Goal: Task Accomplishment & Management: Use online tool/utility

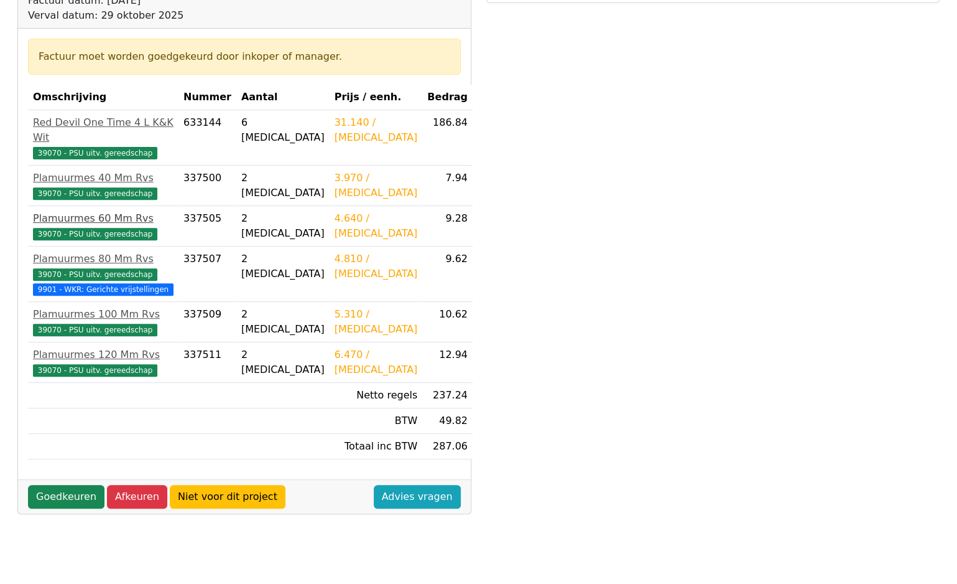
scroll to position [249, 0]
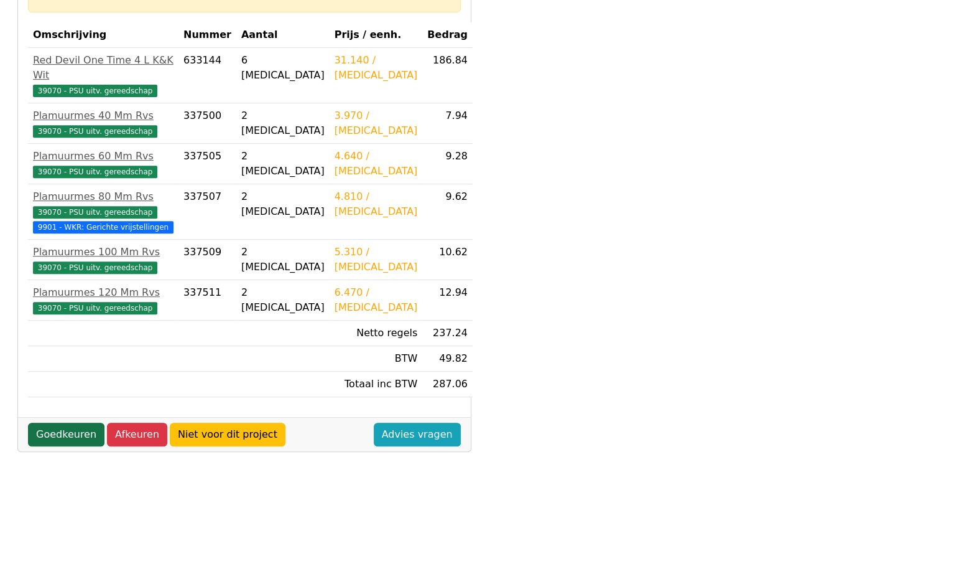
click at [68, 435] on link "Goedkeuren" at bounding box center [66, 434] width 77 height 24
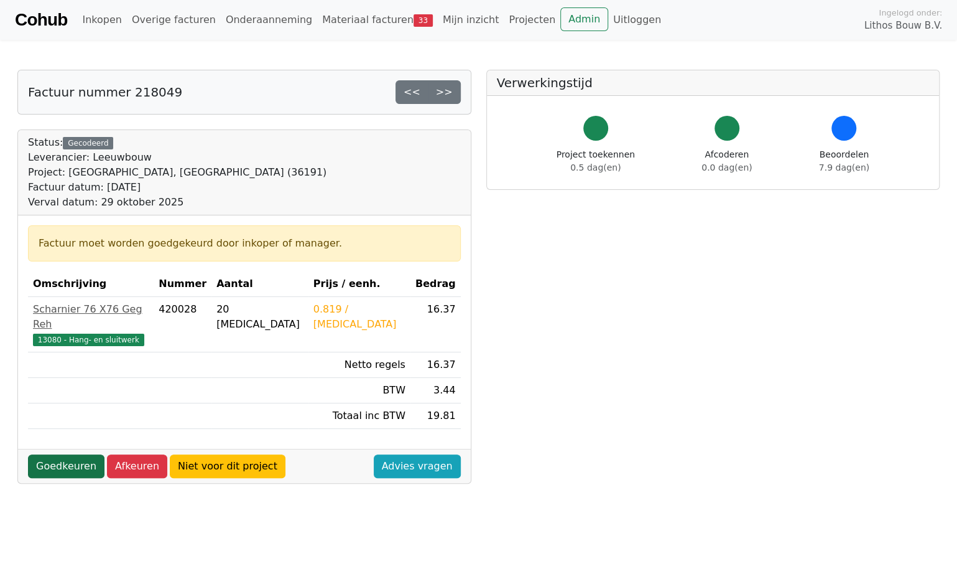
click at [74, 454] on link "Goedkeuren" at bounding box center [66, 466] width 77 height 24
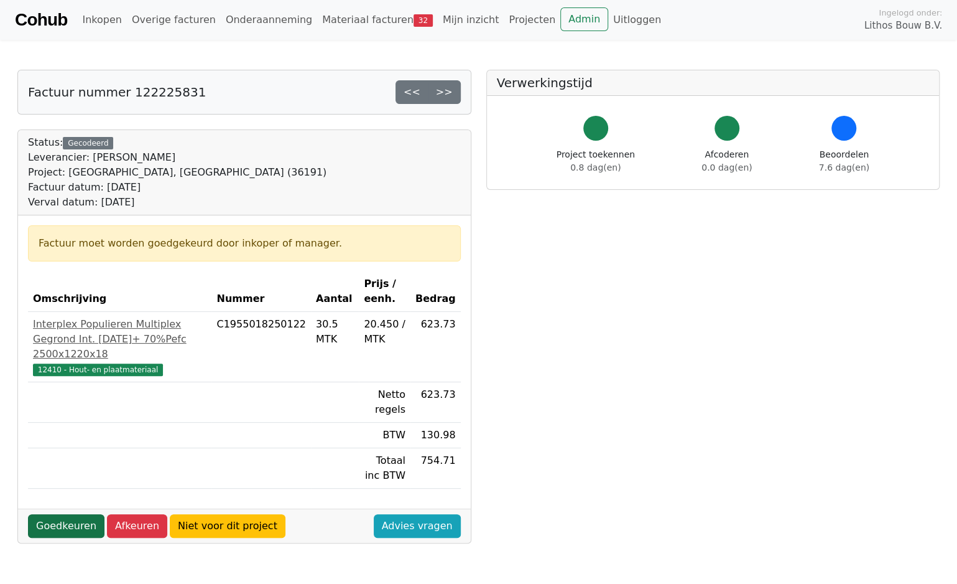
click at [57, 514] on link "Goedkeuren" at bounding box center [66, 526] width 77 height 24
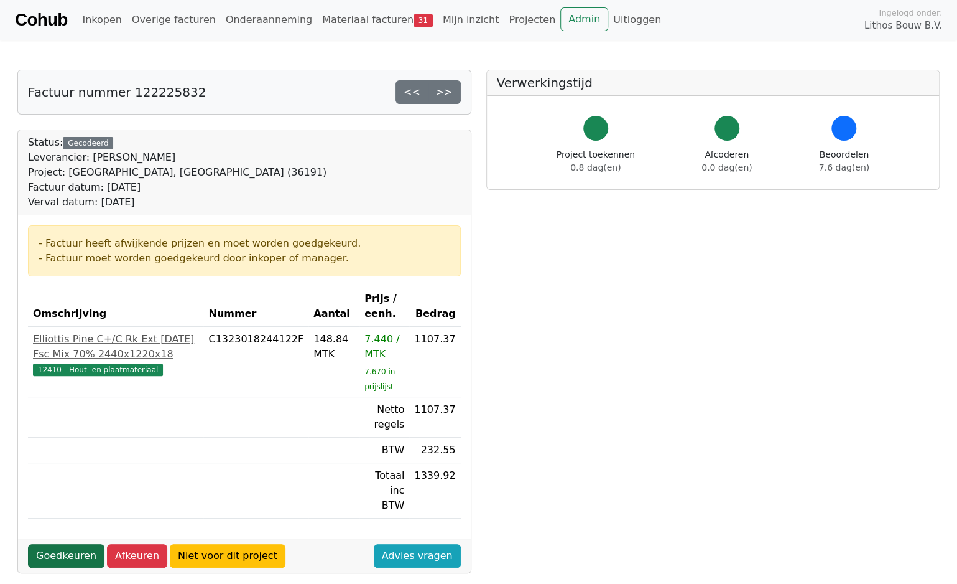
click at [63, 544] on link "Goedkeuren" at bounding box center [66, 556] width 77 height 24
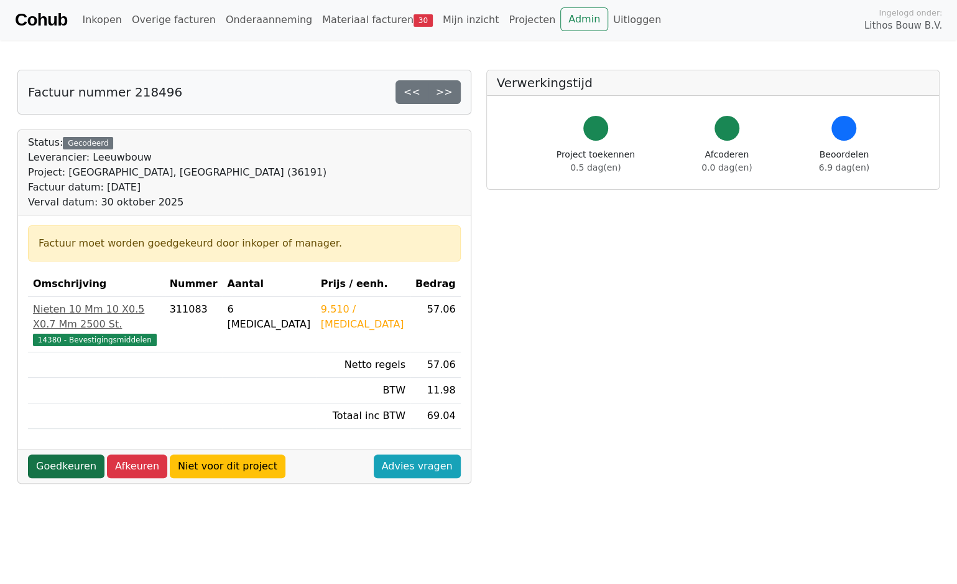
click at [73, 454] on link "Goedkeuren" at bounding box center [66, 466] width 77 height 24
click at [61, 454] on link "Goedkeuren" at bounding box center [66, 466] width 77 height 24
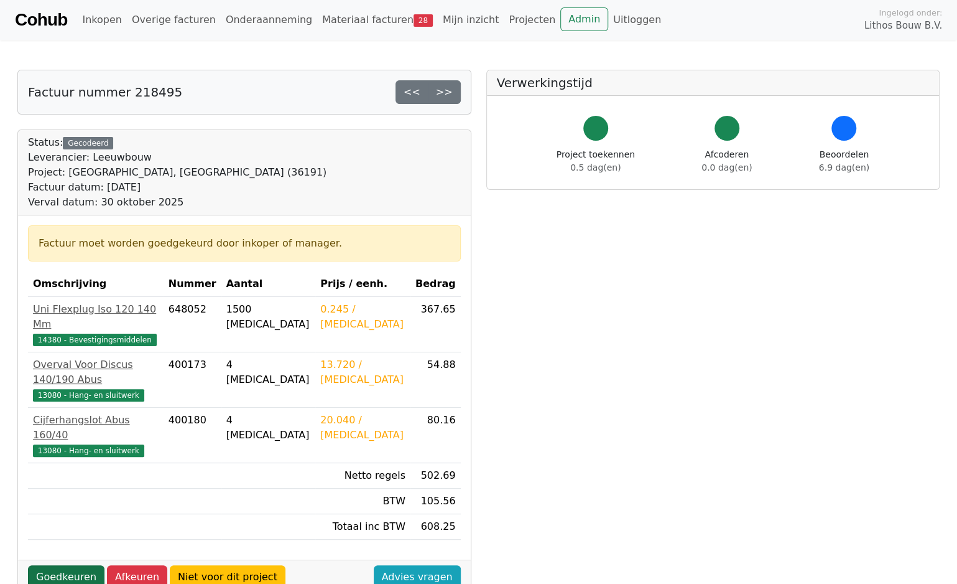
click at [73, 565] on link "Goedkeuren" at bounding box center [66, 577] width 77 height 24
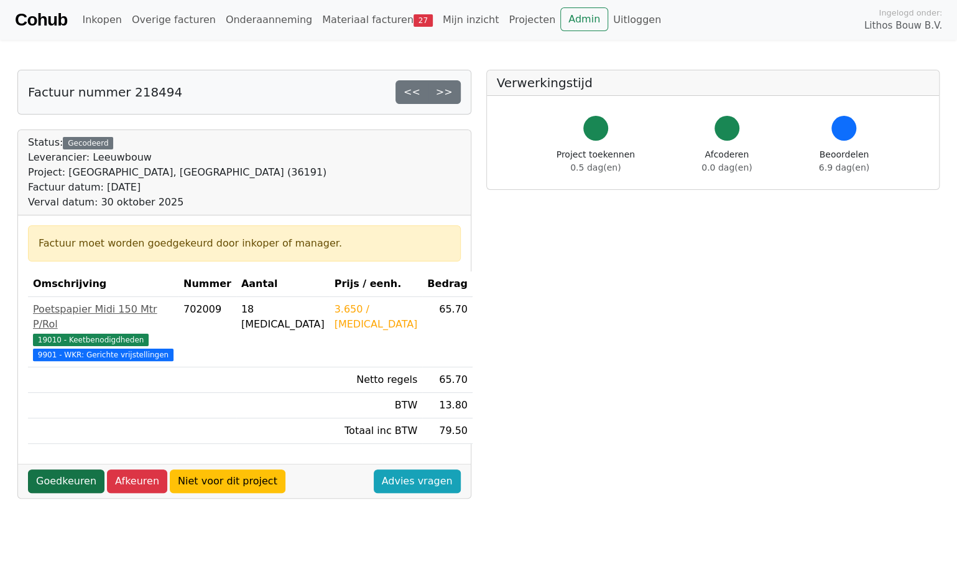
click at [73, 478] on link "Goedkeuren" at bounding box center [66, 481] width 77 height 24
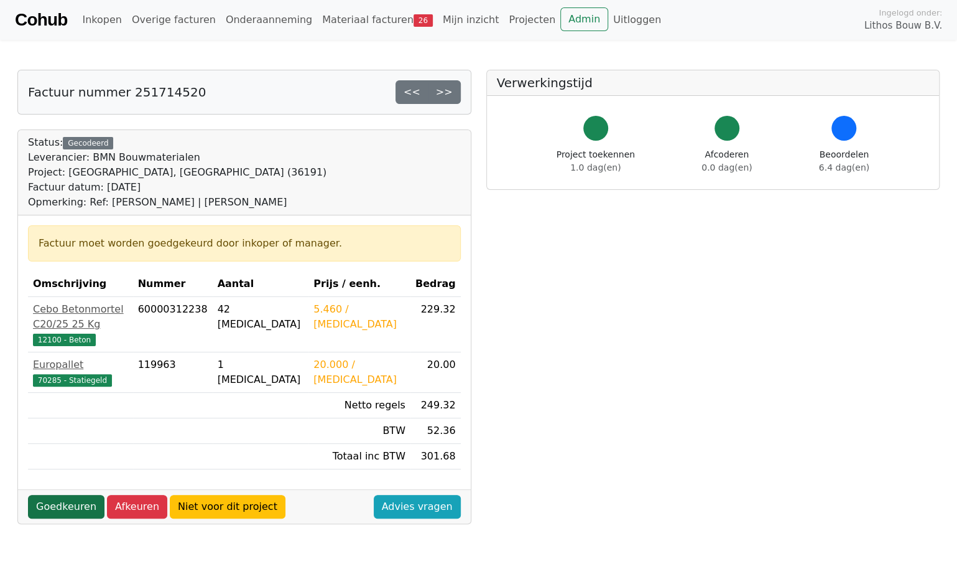
click at [68, 495] on link "Goedkeuren" at bounding box center [66, 507] width 77 height 24
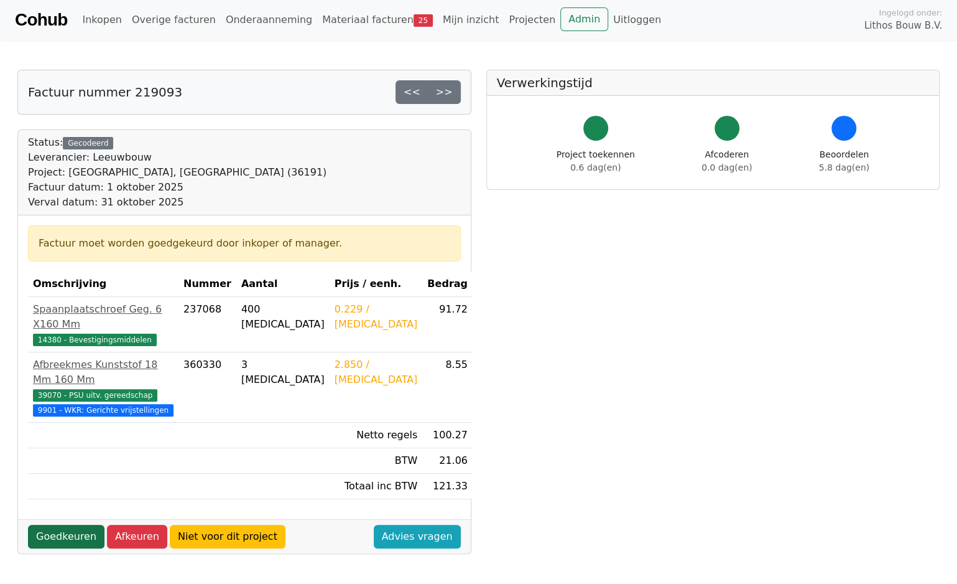
click at [72, 524] on link "Goedkeuren" at bounding box center [66, 536] width 77 height 24
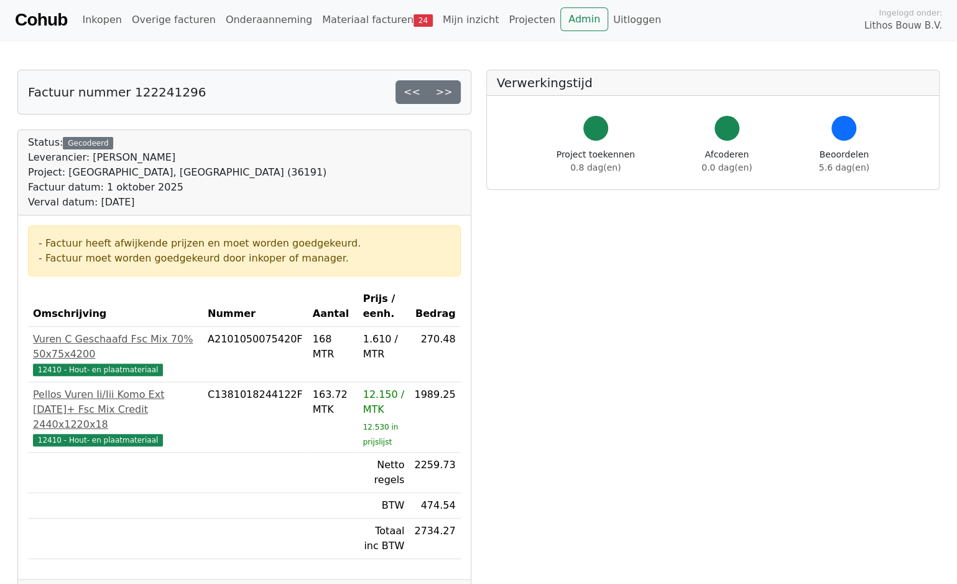
scroll to position [124, 0]
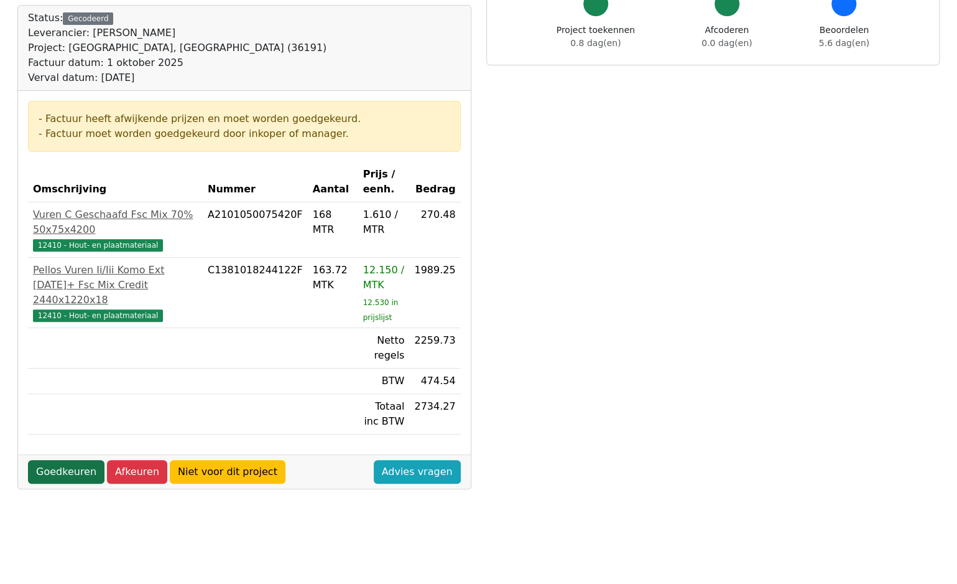
click at [79, 473] on link "Goedkeuren" at bounding box center [66, 472] width 77 height 24
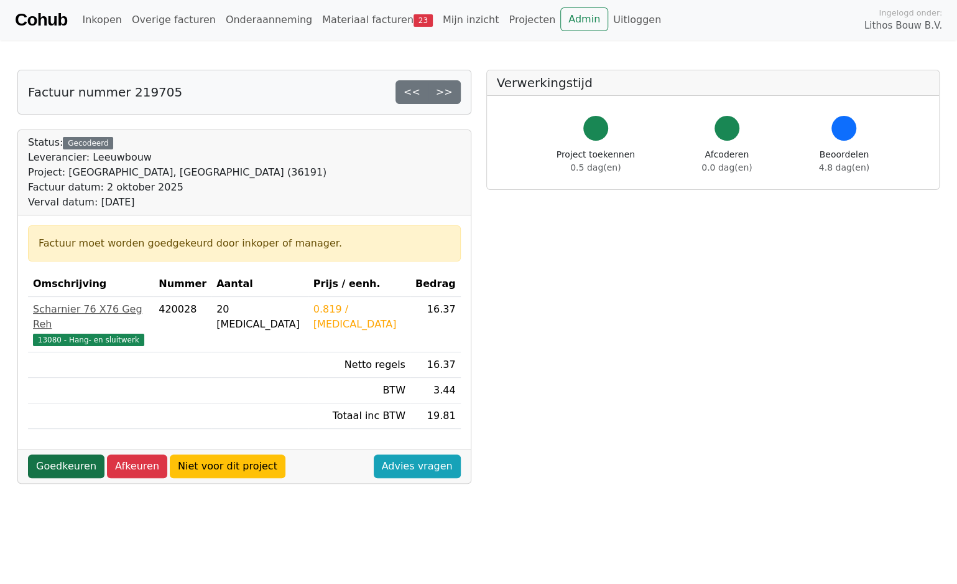
click at [71, 454] on link "Goedkeuren" at bounding box center [66, 466] width 77 height 24
click at [74, 454] on link "Goedkeuren" at bounding box center [66, 466] width 77 height 24
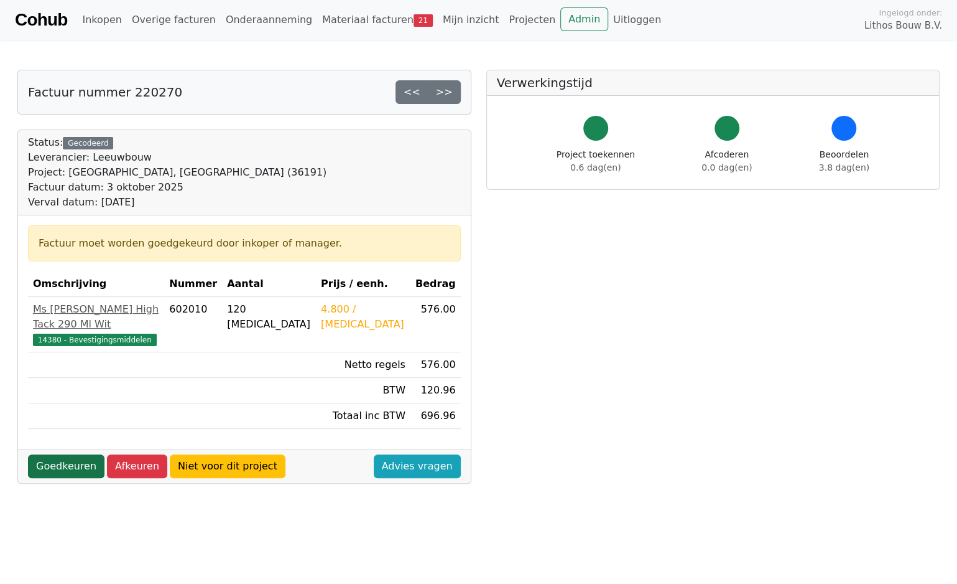
click at [57, 454] on link "Goedkeuren" at bounding box center [66, 466] width 77 height 24
click at [72, 454] on link "Goedkeuren" at bounding box center [66, 466] width 77 height 24
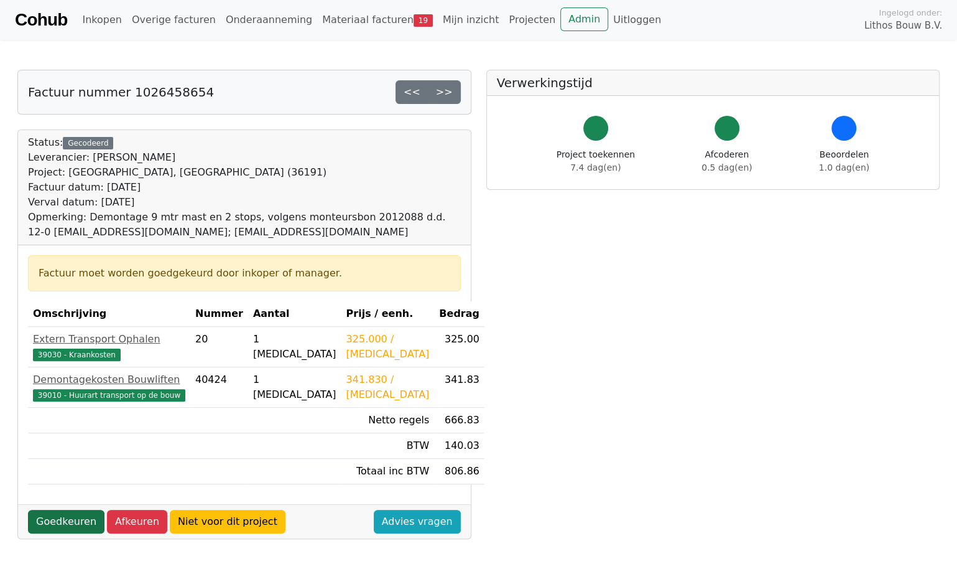
click at [71, 524] on link "Goedkeuren" at bounding box center [66, 522] width 77 height 24
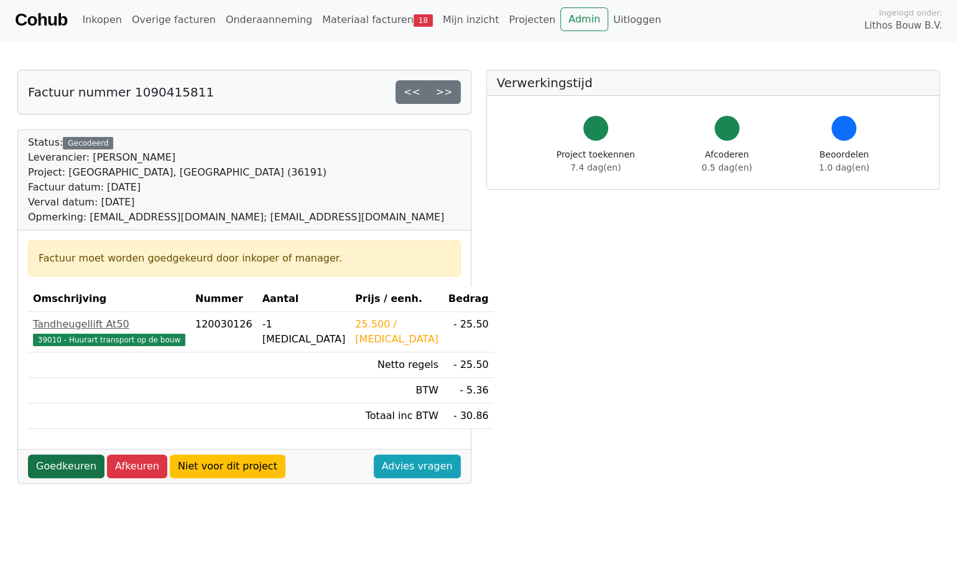
click at [62, 460] on link "Goedkeuren" at bounding box center [66, 466] width 77 height 24
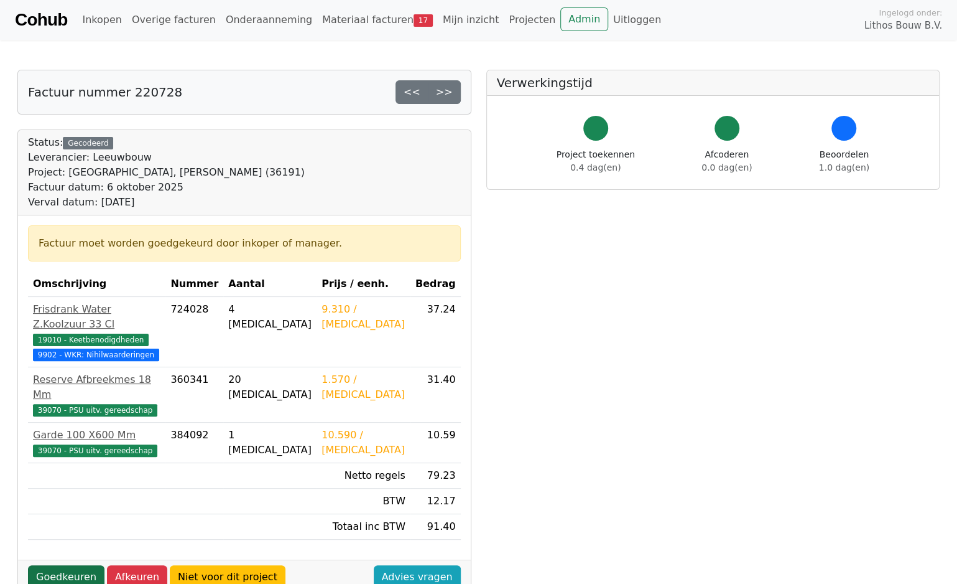
click at [68, 565] on link "Goedkeuren" at bounding box center [66, 577] width 77 height 24
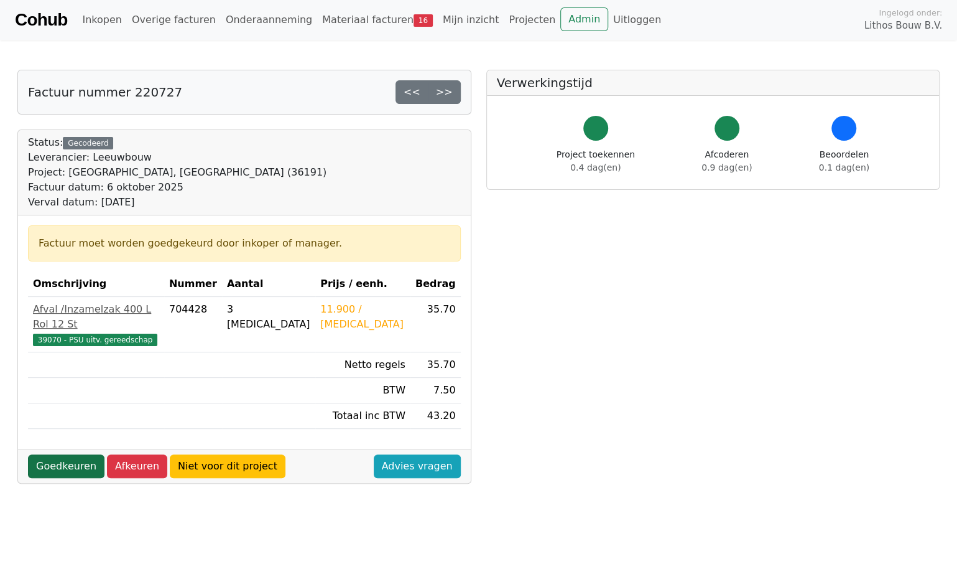
click at [75, 454] on link "Goedkeuren" at bounding box center [66, 466] width 77 height 24
click at [50, 454] on link "Goedkeuren" at bounding box center [66, 466] width 77 height 24
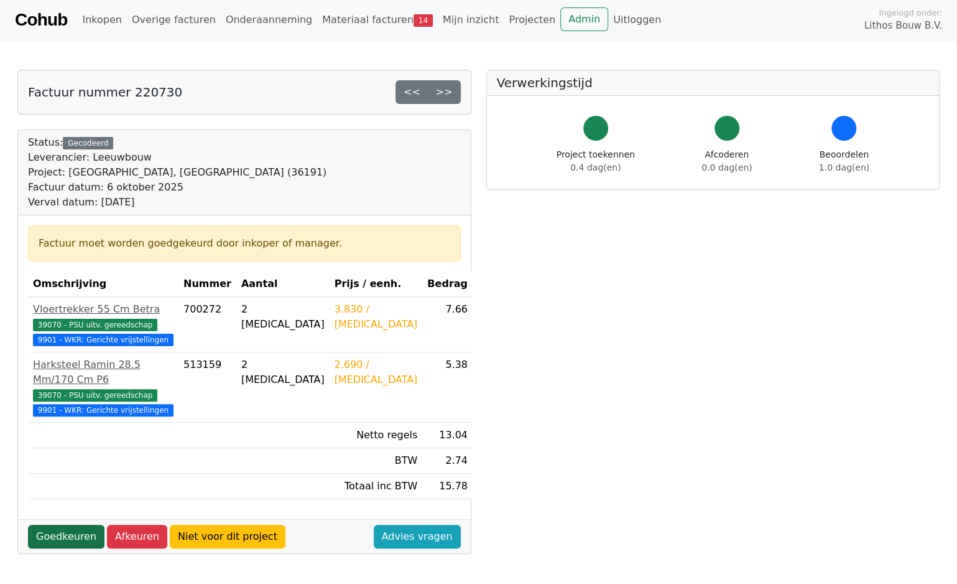
click at [73, 534] on link "Goedkeuren" at bounding box center [66, 536] width 77 height 24
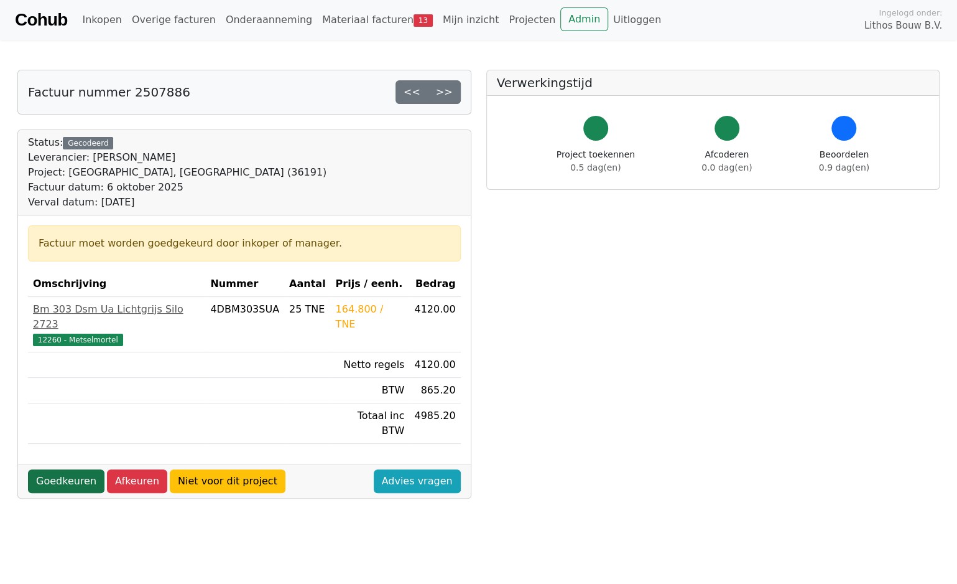
click at [83, 469] on link "Goedkeuren" at bounding box center [66, 481] width 77 height 24
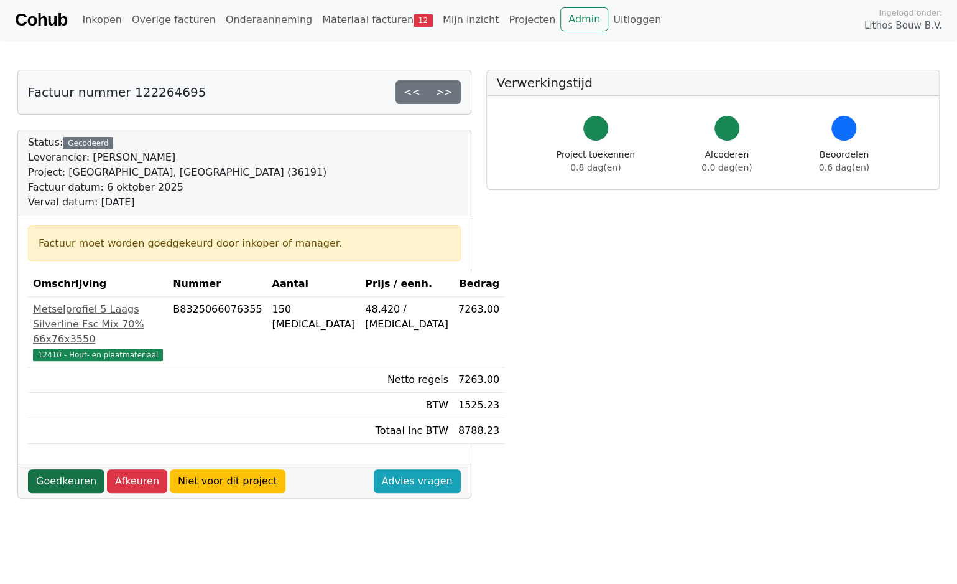
click at [79, 493] on link "Goedkeuren" at bounding box center [66, 481] width 77 height 24
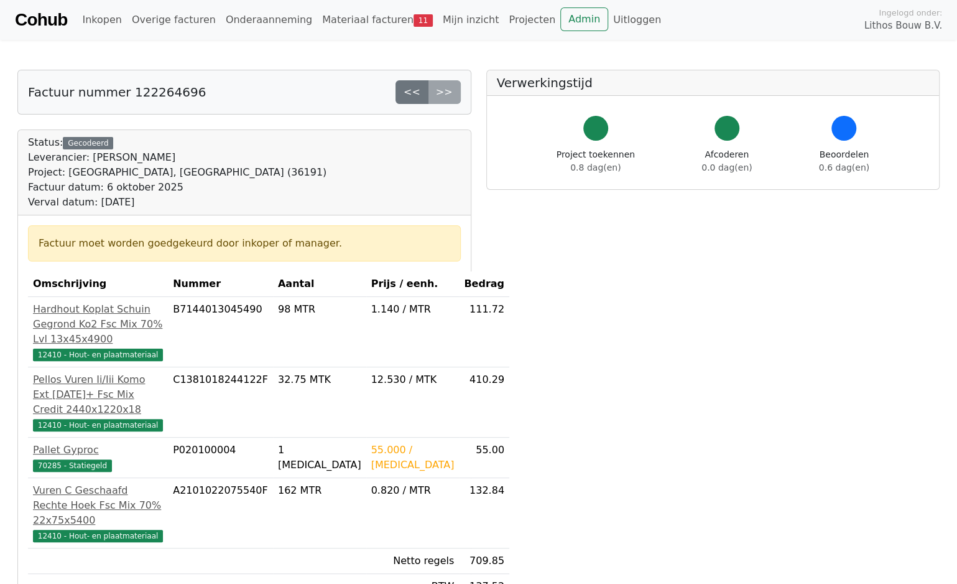
scroll to position [187, 0]
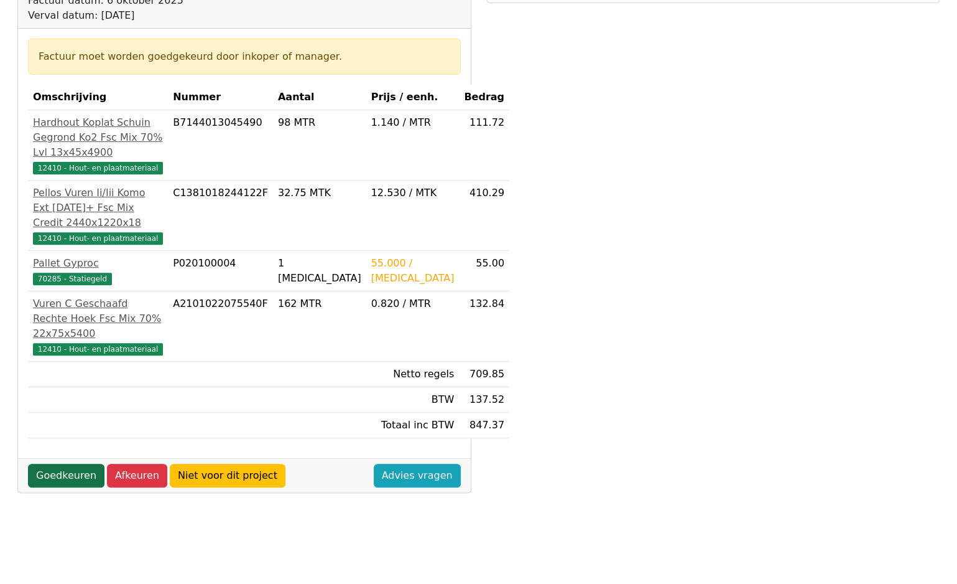
click at [77, 472] on link "Goedkeuren" at bounding box center [66, 475] width 77 height 24
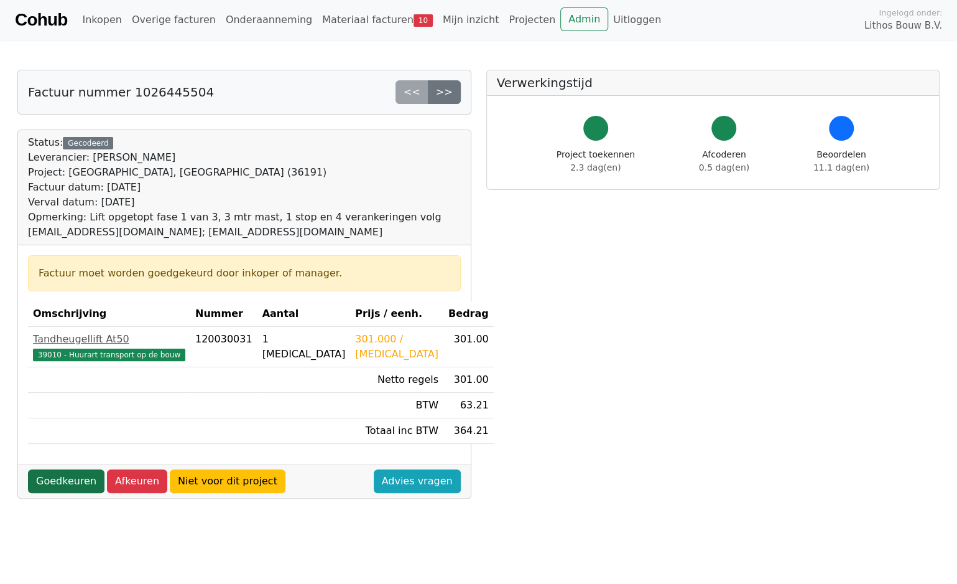
click at [80, 479] on link "Goedkeuren" at bounding box center [66, 481] width 77 height 24
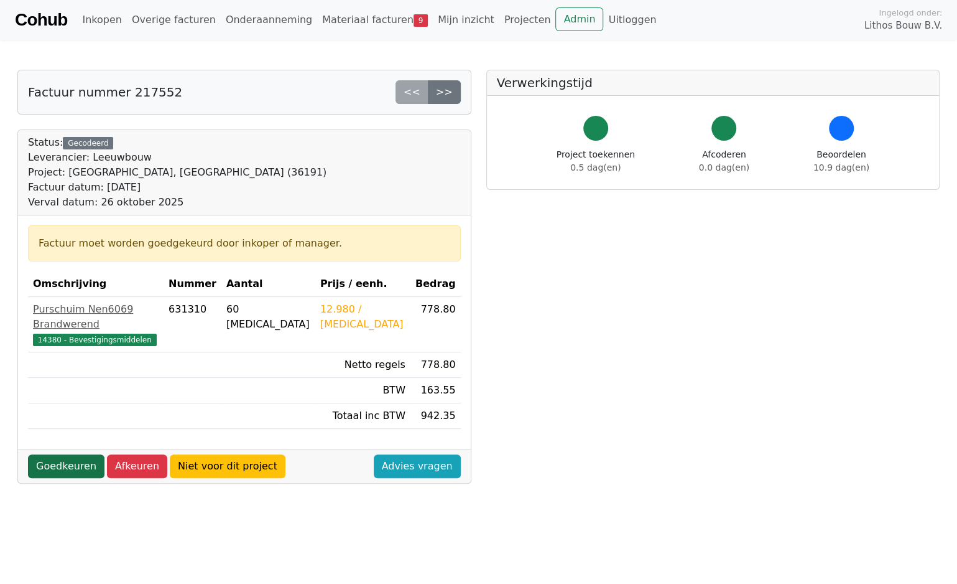
click at [64, 454] on link "Goedkeuren" at bounding box center [66, 466] width 77 height 24
click at [53, 454] on link "Goedkeuren" at bounding box center [66, 466] width 77 height 24
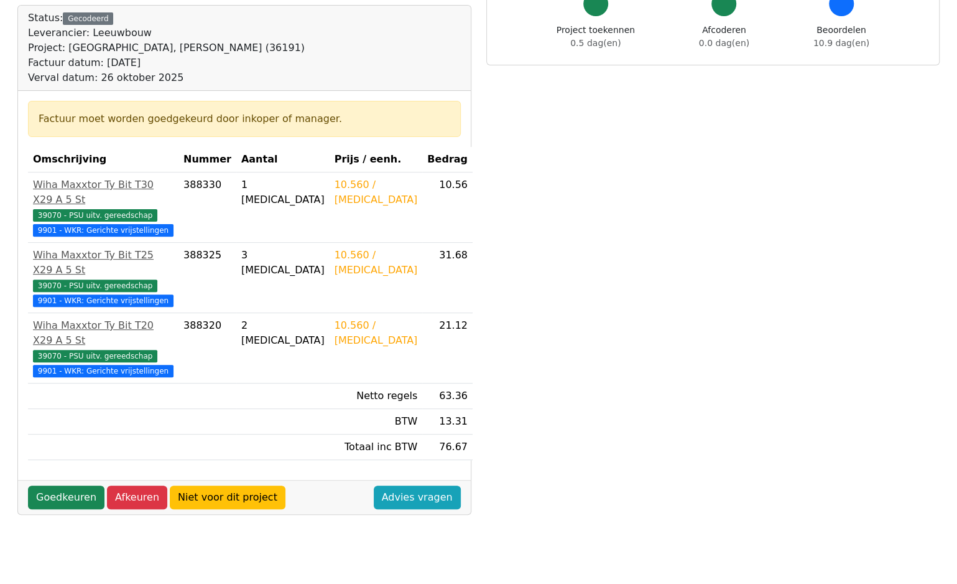
scroll to position [187, 0]
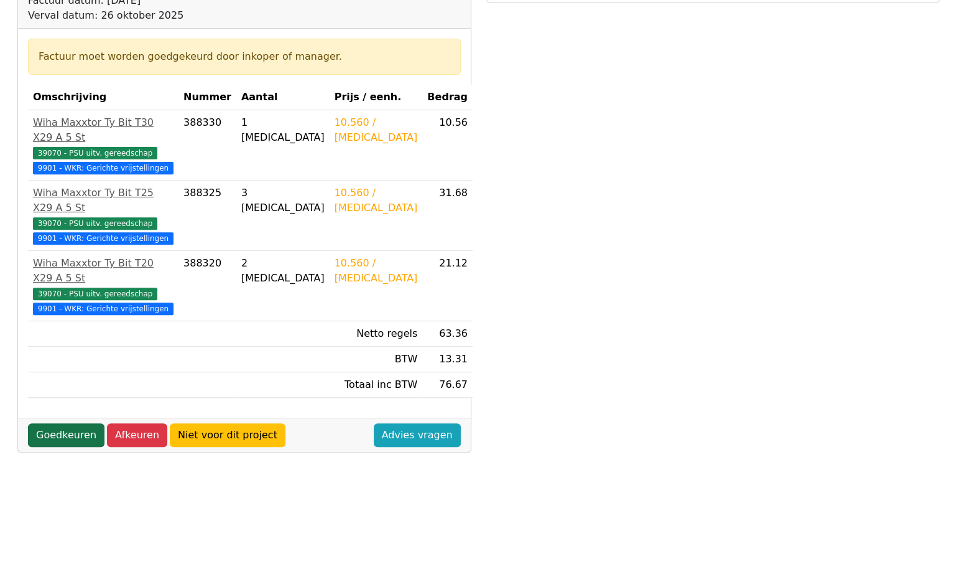
click at [70, 423] on link "Goedkeuren" at bounding box center [66, 435] width 77 height 24
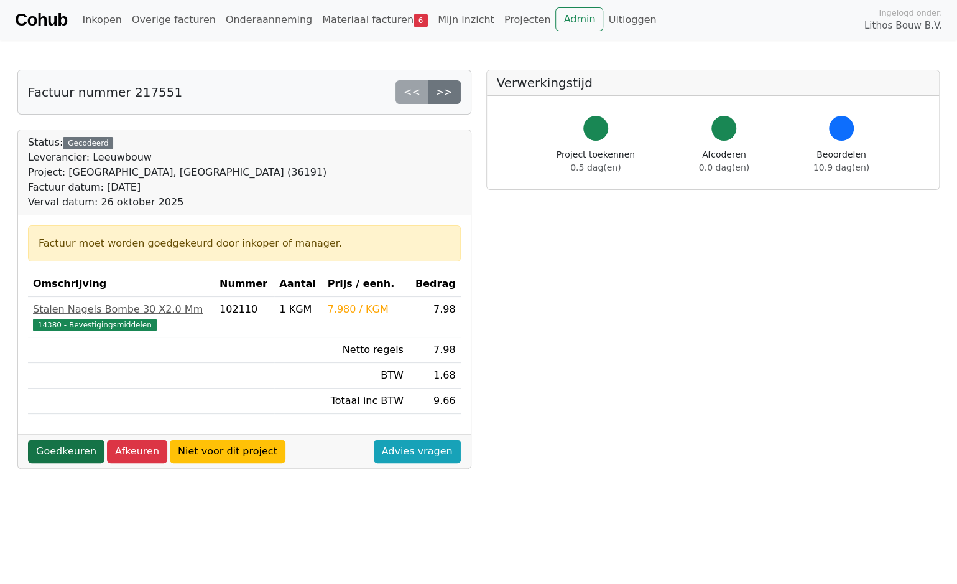
click at [72, 450] on link "Goedkeuren" at bounding box center [66, 451] width 77 height 24
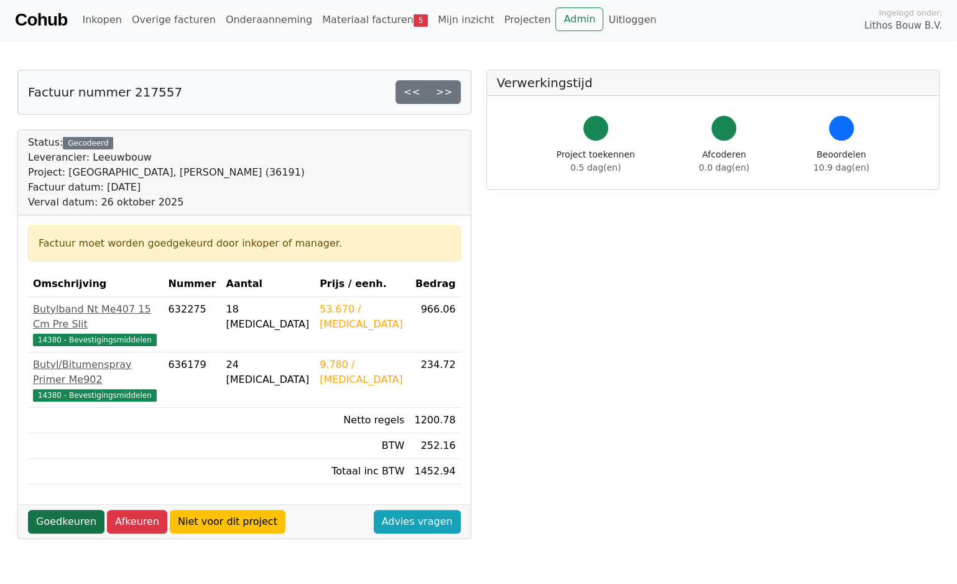
click at [54, 510] on link "Goedkeuren" at bounding box center [66, 522] width 77 height 24
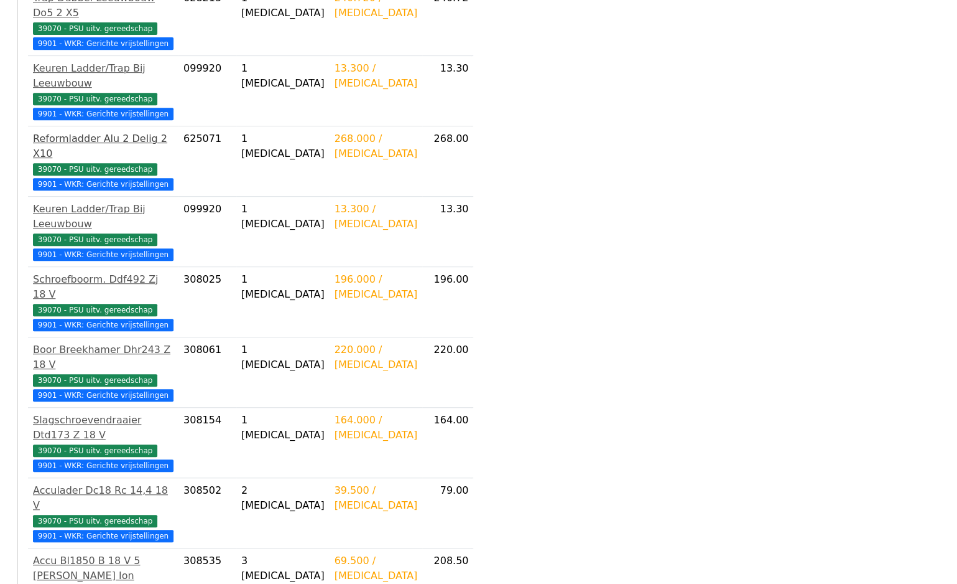
scroll to position [384, 0]
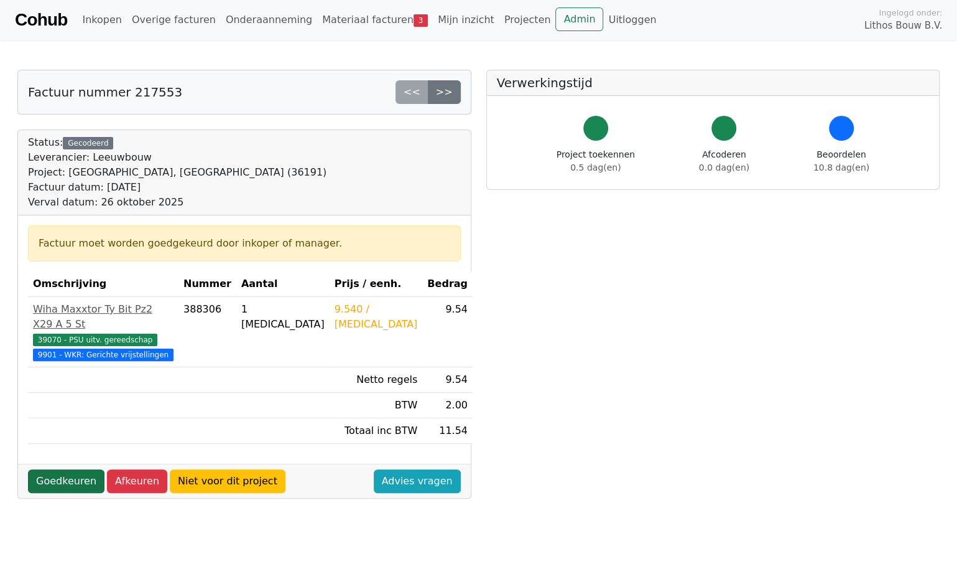
click at [68, 477] on link "Goedkeuren" at bounding box center [66, 481] width 77 height 24
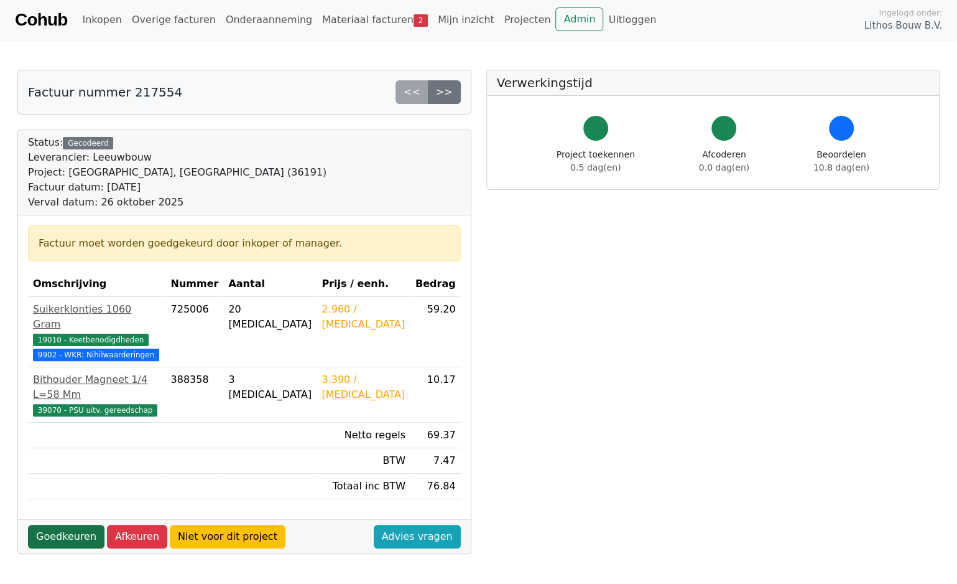
click at [81, 524] on link "Goedkeuren" at bounding box center [66, 536] width 77 height 24
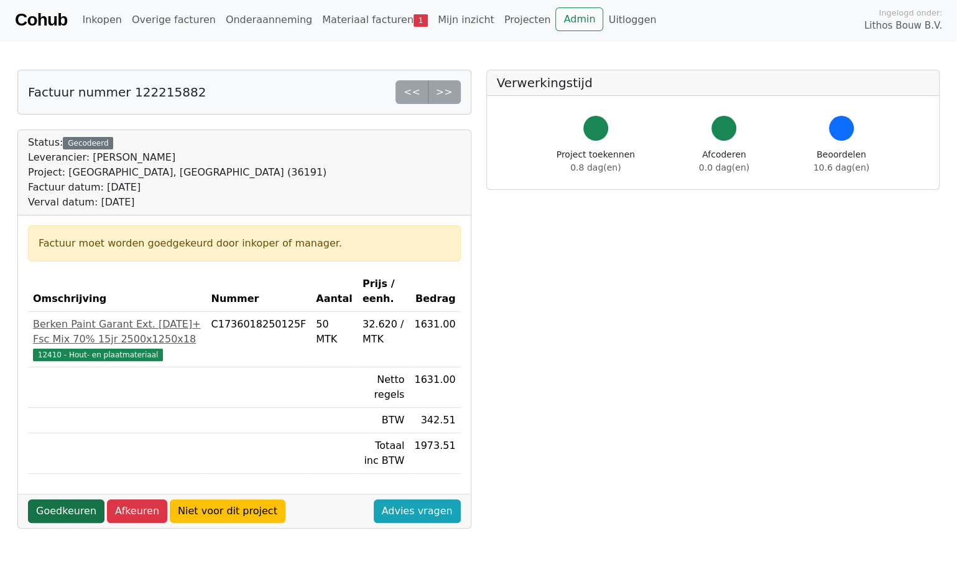
click at [72, 505] on link "Goedkeuren" at bounding box center [66, 511] width 77 height 24
